Goal: Obtain resource: Obtain resource

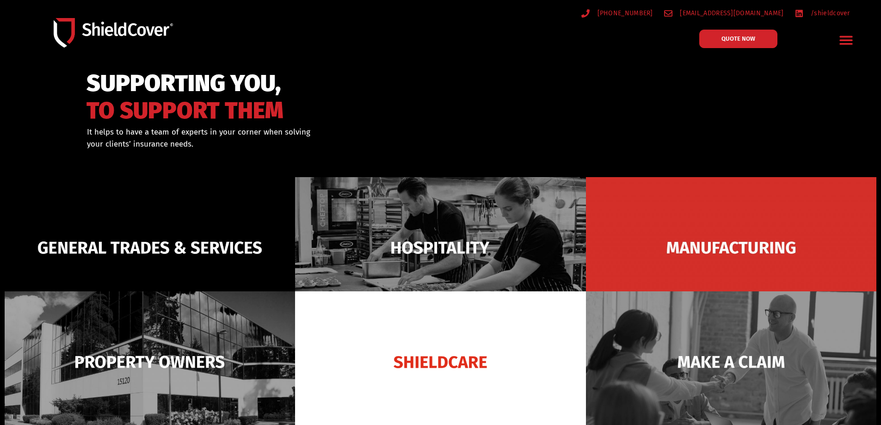
click at [848, 41] on icon "Menu Toggle" at bounding box center [846, 40] width 13 height 9
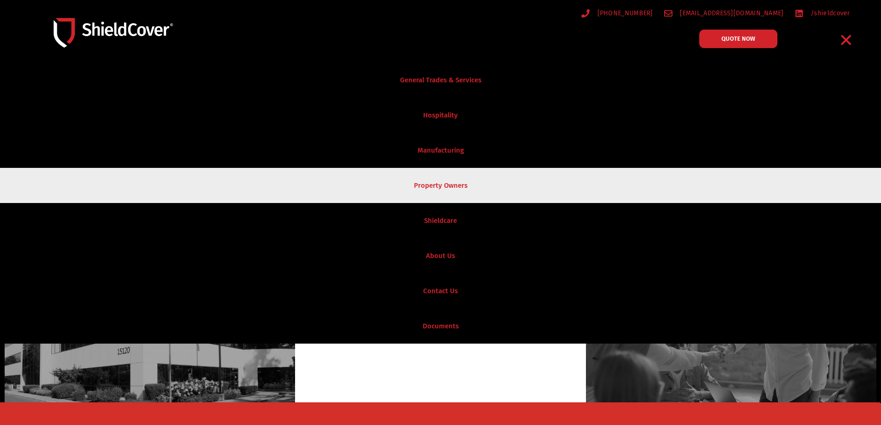
scroll to position [46, 0]
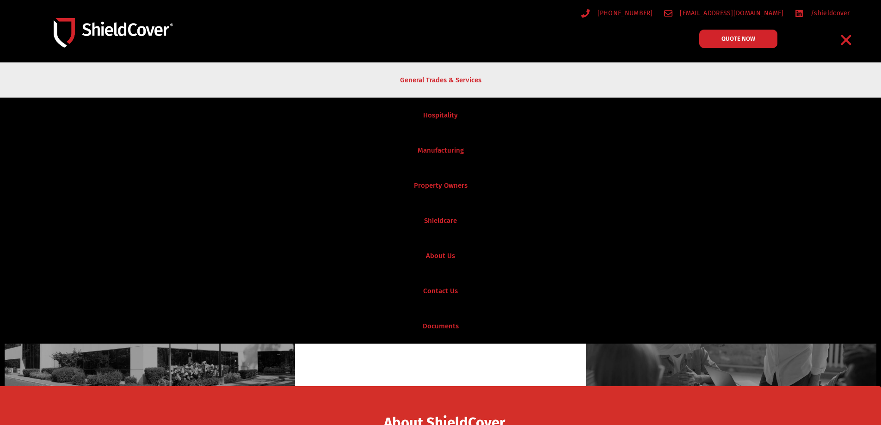
click at [476, 82] on link "General Trades & Services" at bounding box center [440, 79] width 881 height 35
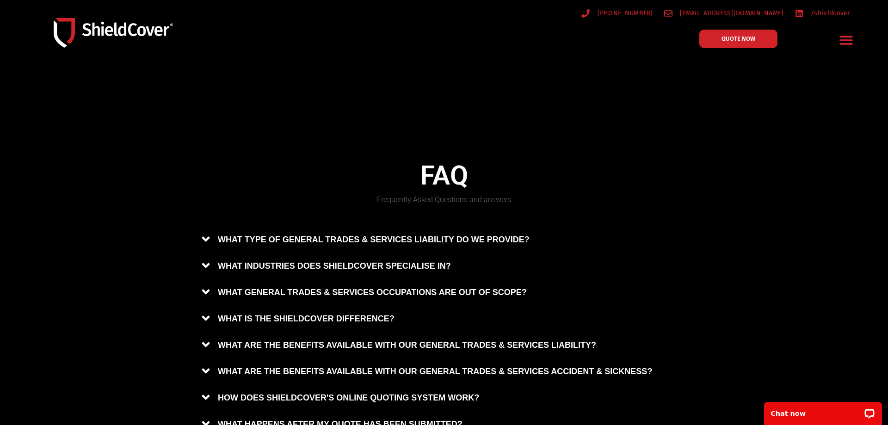
scroll to position [570, 0]
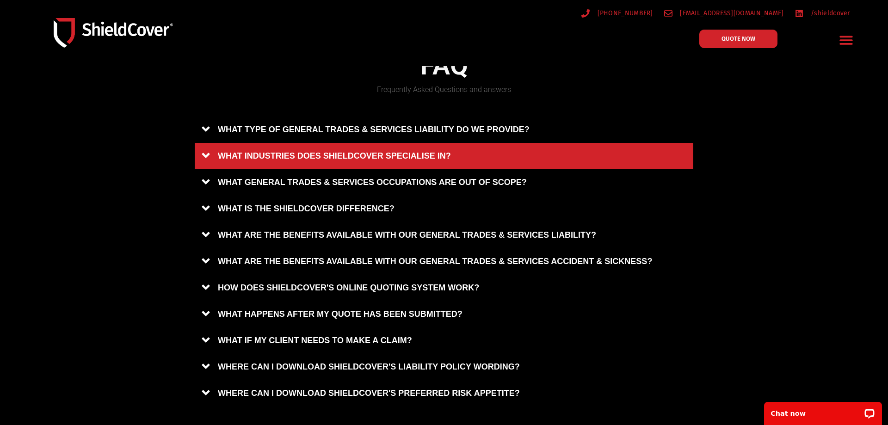
click at [358, 152] on link "WHAT INDUSTRIES DOES SHIELDCOVER SPECIALISE IN?" at bounding box center [444, 156] width 498 height 26
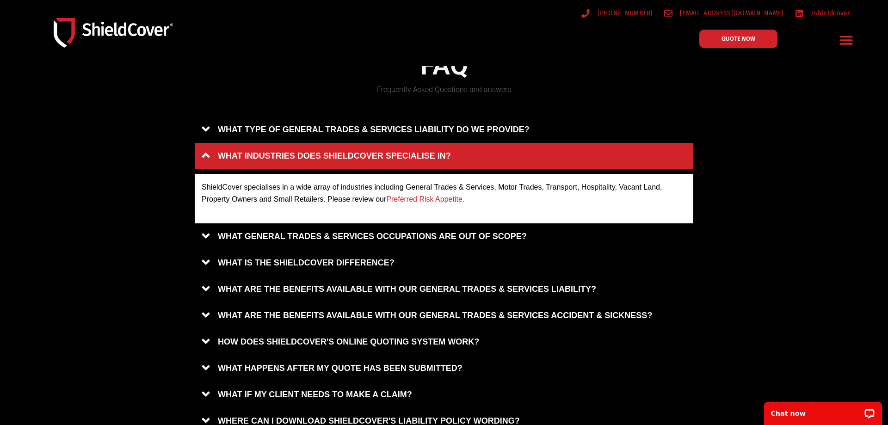
click at [427, 195] on link "Preferred Risk Appetite." at bounding box center [425, 199] width 78 height 8
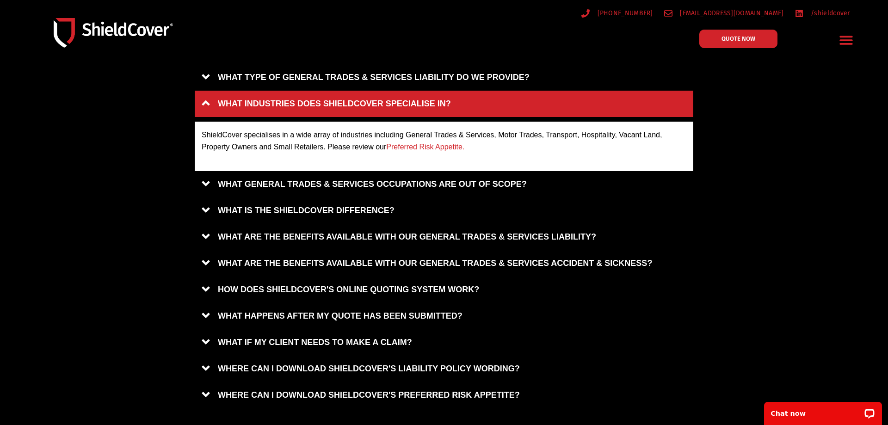
scroll to position [663, 0]
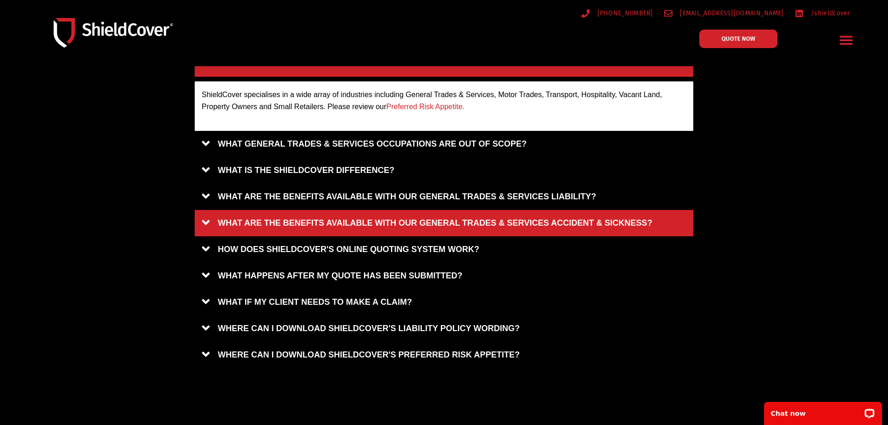
click at [334, 223] on link "WHAT ARE THE BENEFITS AVAILABLE WITH OUR GENERAL TRADES & SERVICES ACCIDENT & S…" at bounding box center [444, 223] width 498 height 26
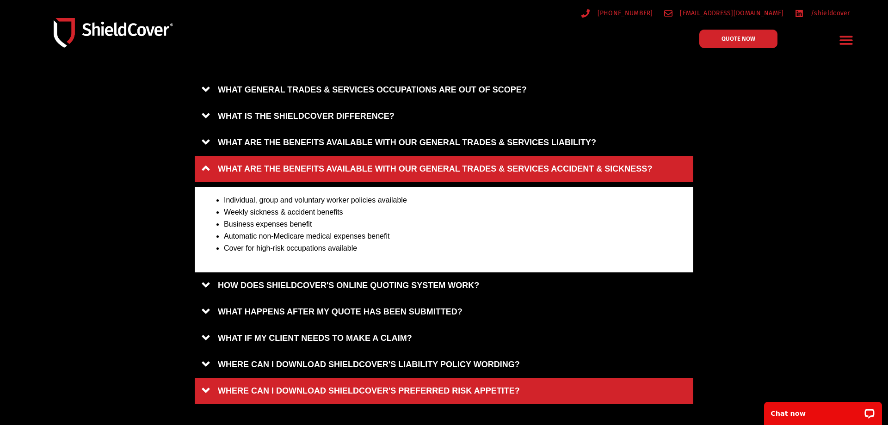
click at [320, 389] on link "WHERE CAN I DOWNLOAD SHIELDCOVER'S PREFERRED RISK APPETITE?" at bounding box center [444, 391] width 498 height 26
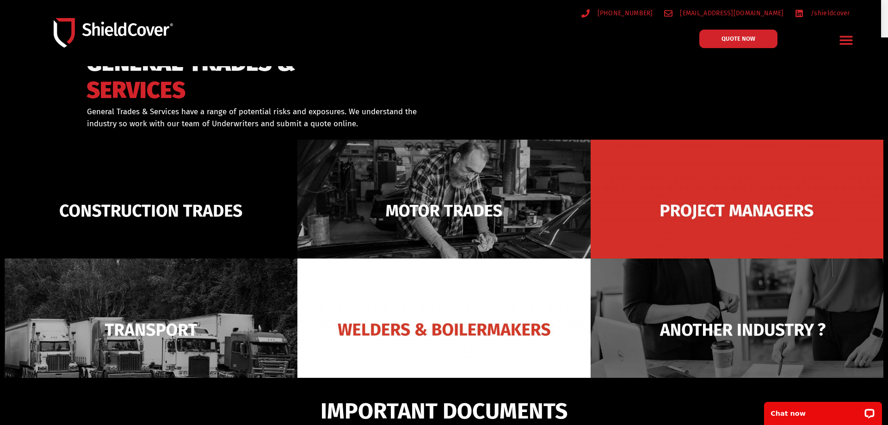
scroll to position [0, 0]
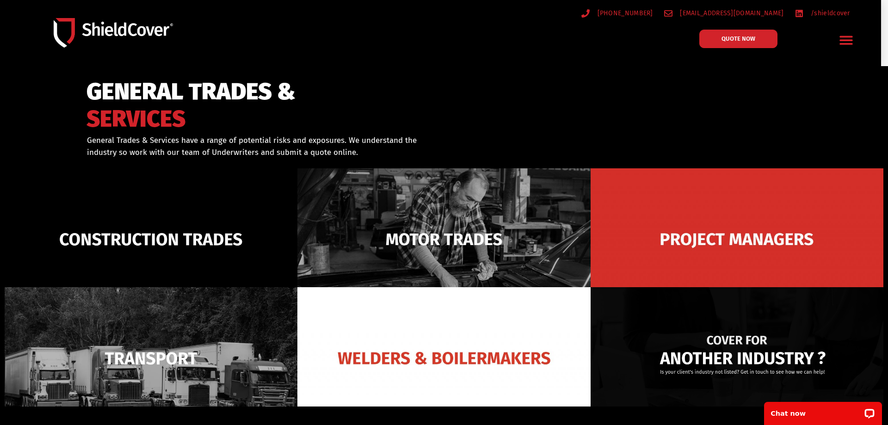
click at [690, 362] on img at bounding box center [736, 358] width 293 height 142
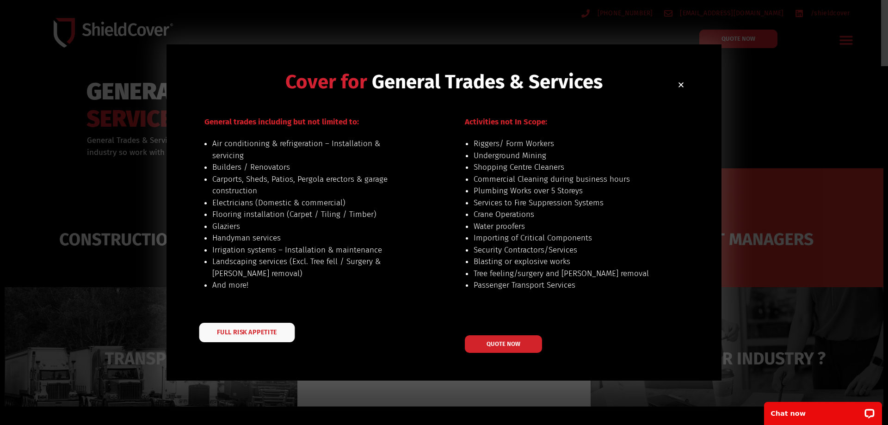
click at [232, 331] on span "FULL RISK APPETITE" at bounding box center [247, 332] width 60 height 6
